Goal: Find specific page/section: Find specific page/section

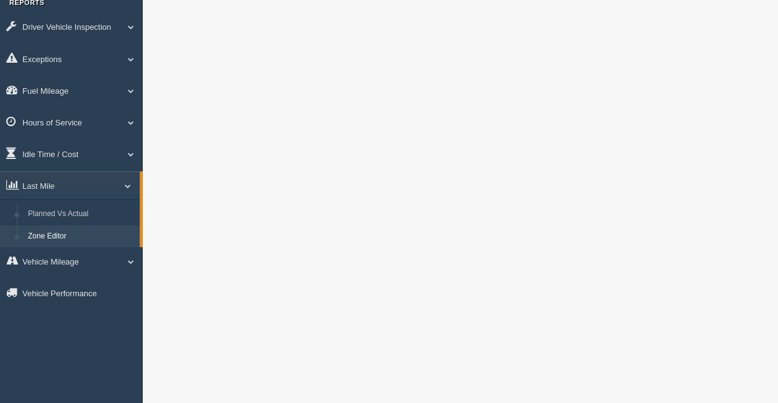
scroll to position [156, 0]
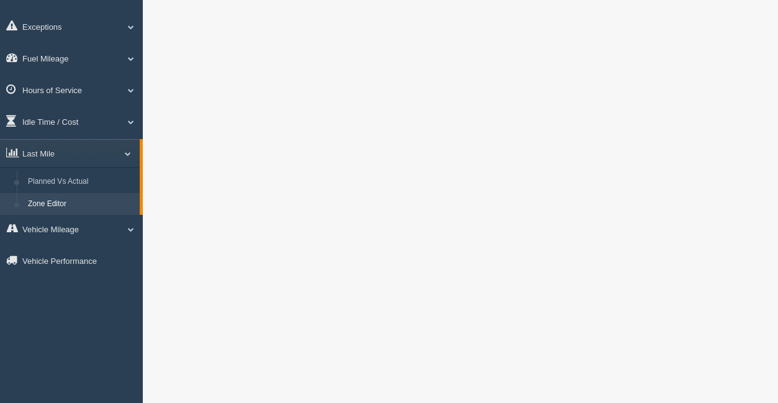
click at [86, 206] on link "Zone Editor" at bounding box center [80, 204] width 117 height 22
